Goal: Information Seeking & Learning: Learn about a topic

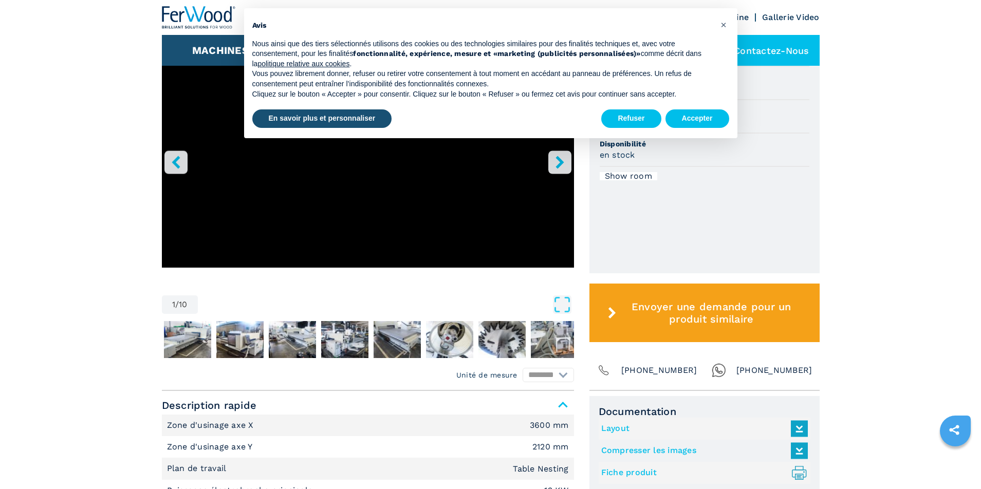
scroll to position [360, 0]
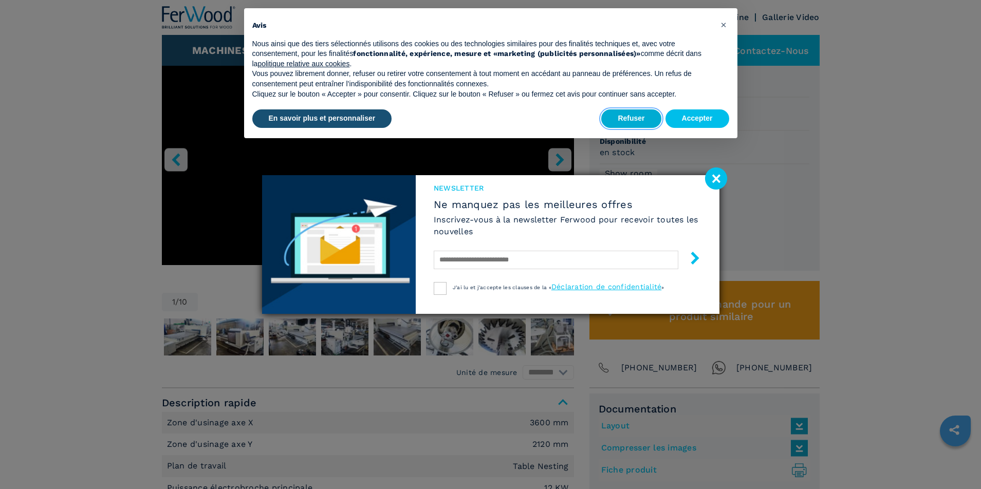
click at [637, 116] on button "Refuser" at bounding box center [631, 118] width 60 height 19
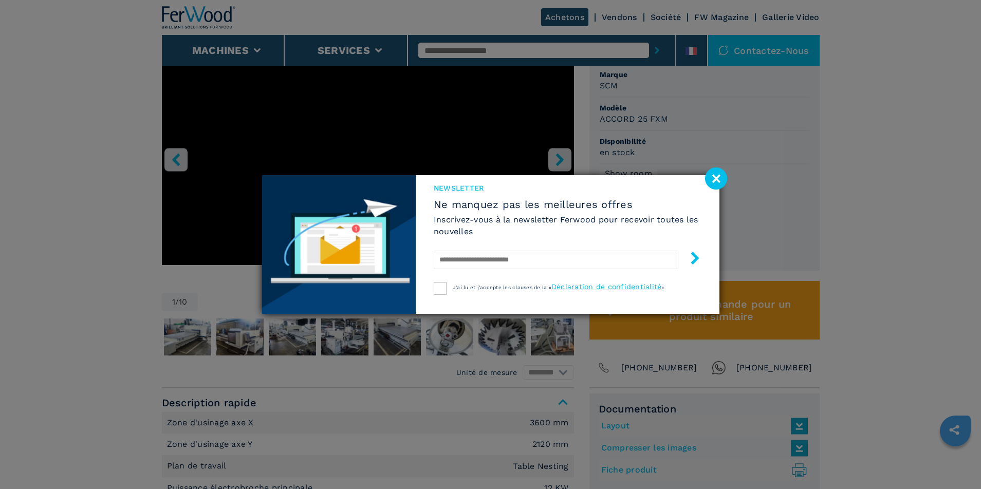
click at [723, 176] on image at bounding box center [716, 179] width 22 height 22
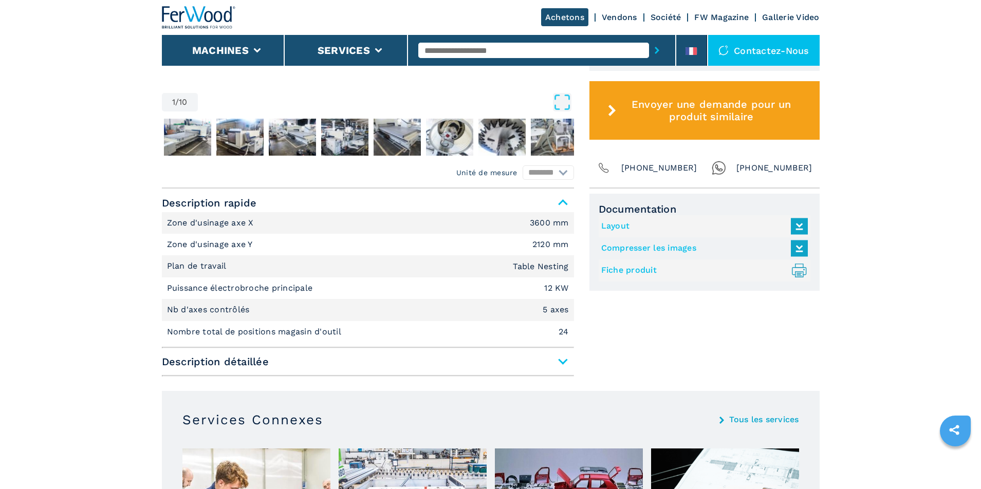
scroll to position [559, 0]
click at [189, 131] on img "Go to Slide 2" at bounding box center [187, 137] width 47 height 37
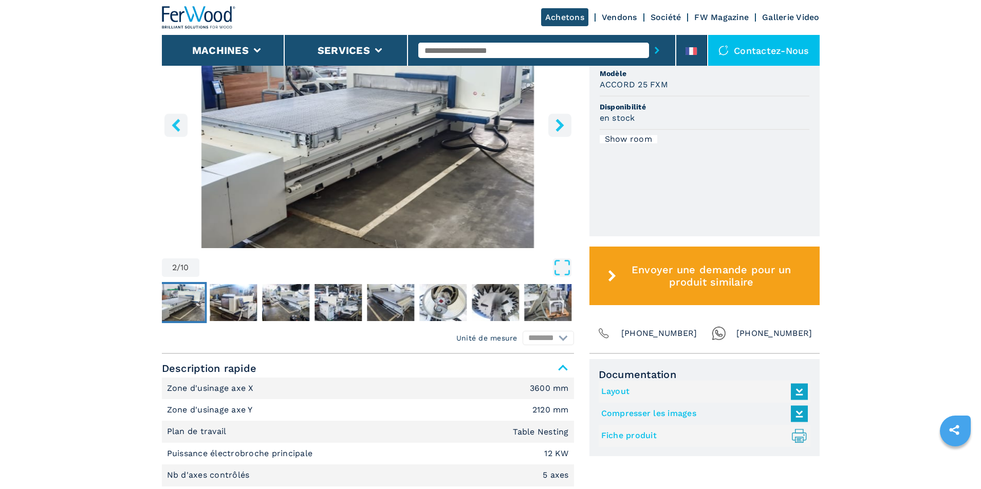
scroll to position [354, 0]
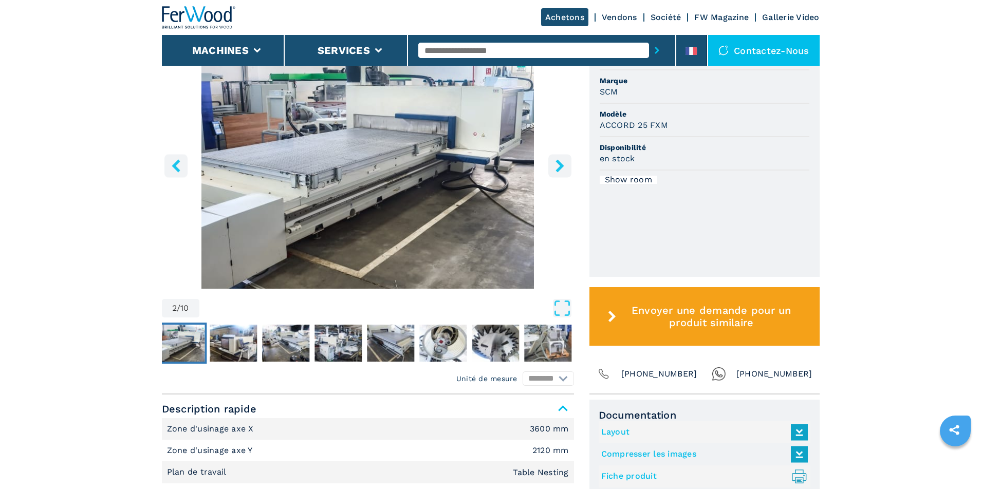
click at [556, 163] on icon "right-button" at bounding box center [560, 165] width 13 height 13
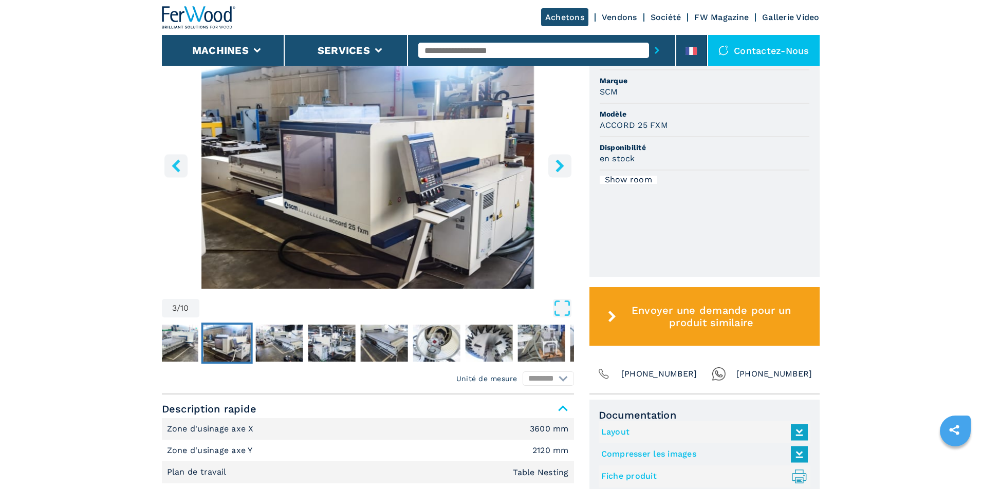
click at [556, 163] on icon "right-button" at bounding box center [560, 165] width 13 height 13
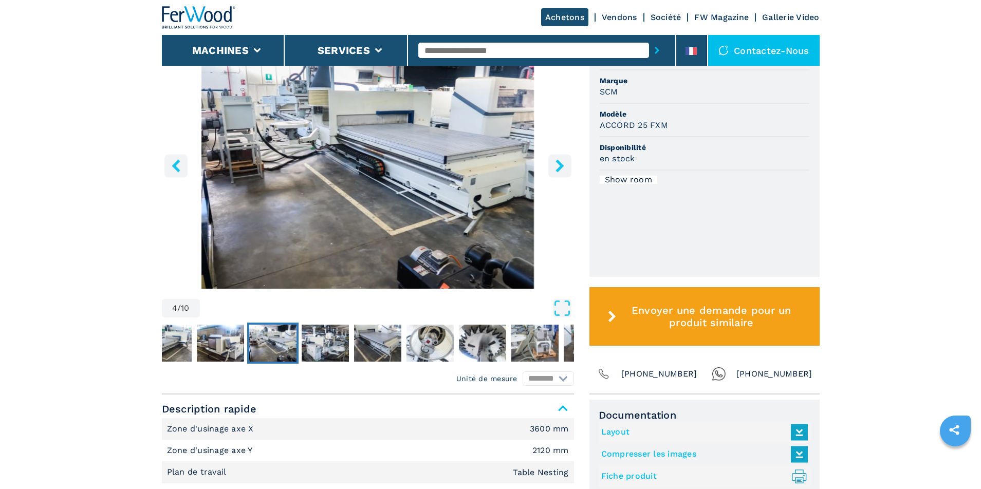
click at [556, 163] on icon "right-button" at bounding box center [560, 165] width 13 height 13
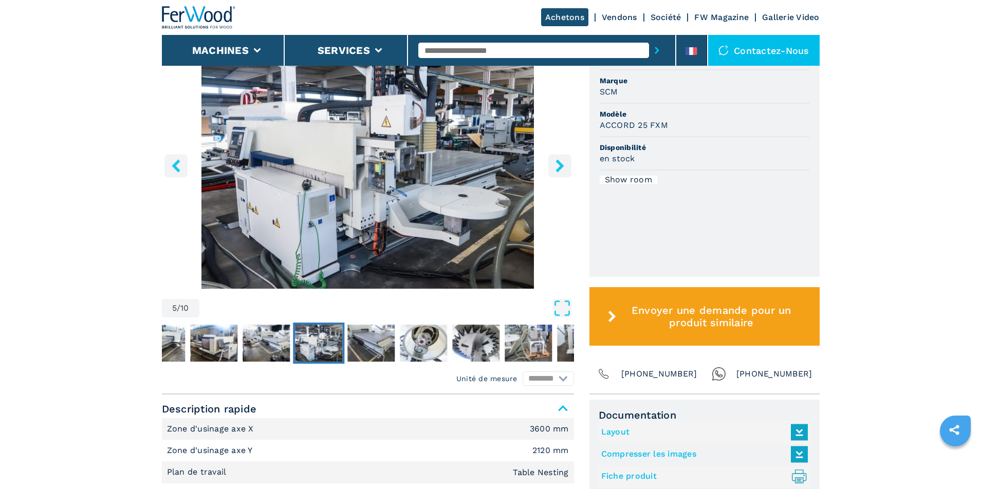
click at [556, 163] on icon "right-button" at bounding box center [560, 165] width 13 height 13
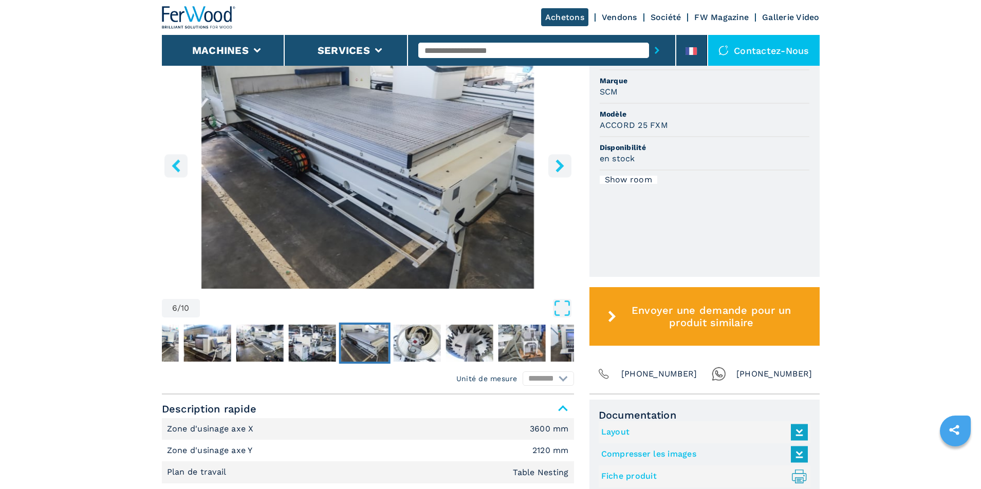
click at [556, 163] on icon "right-button" at bounding box center [560, 165] width 13 height 13
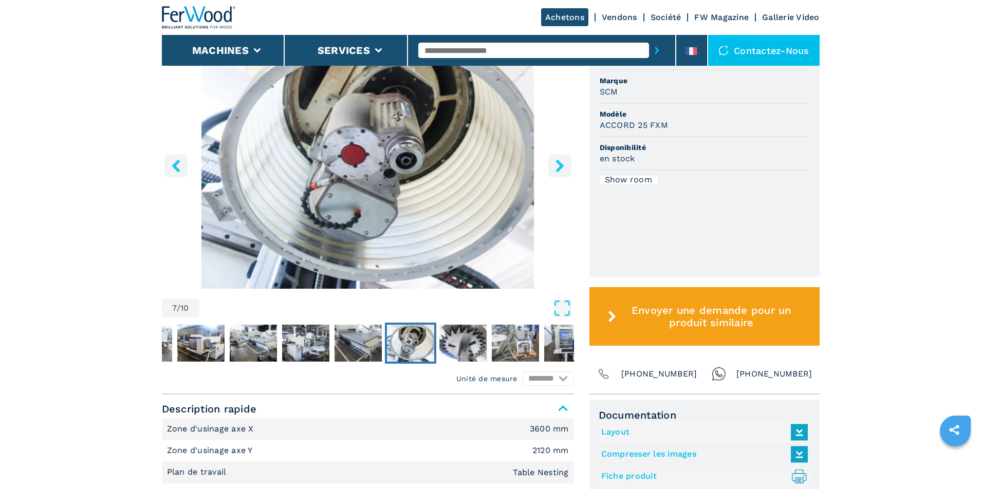
click at [556, 163] on icon "right-button" at bounding box center [560, 165] width 13 height 13
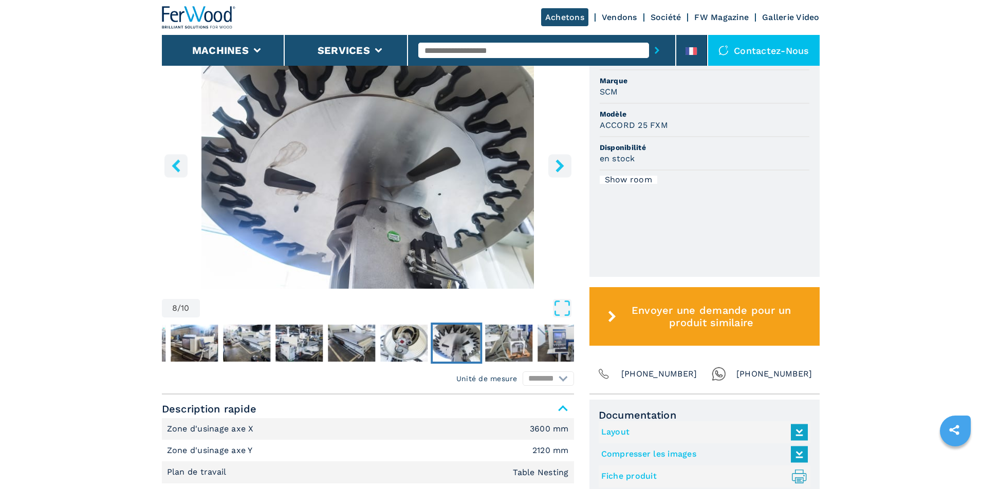
click at [556, 163] on icon "right-button" at bounding box center [560, 165] width 13 height 13
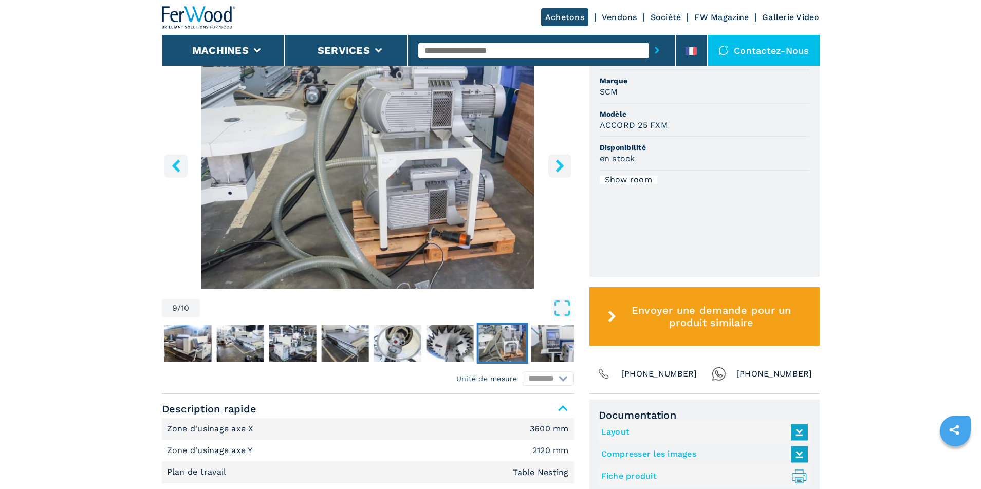
click at [556, 163] on icon "right-button" at bounding box center [560, 165] width 13 height 13
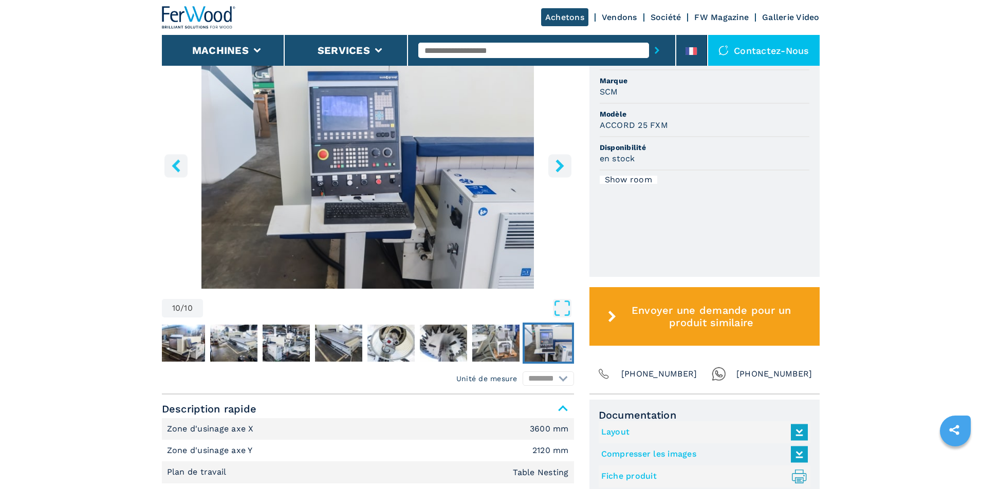
click at [556, 163] on icon "right-button" at bounding box center [560, 165] width 13 height 13
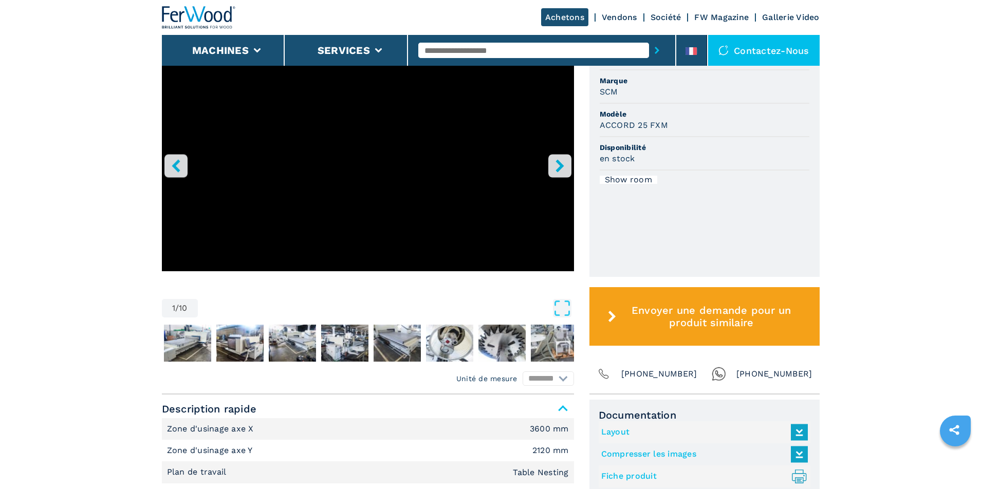
click at [556, 163] on icon "right-button" at bounding box center [560, 165] width 13 height 13
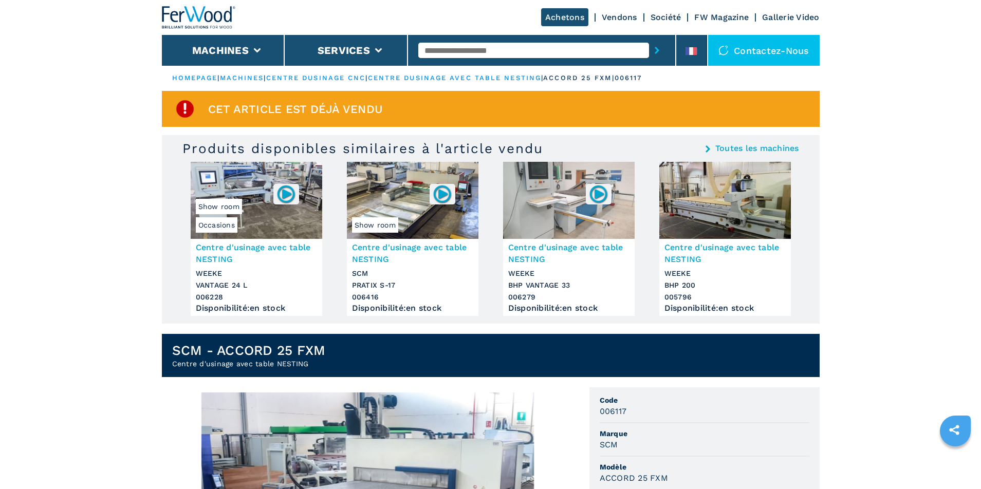
scroll to position [0, 0]
